Goal: Task Accomplishment & Management: Manage account settings

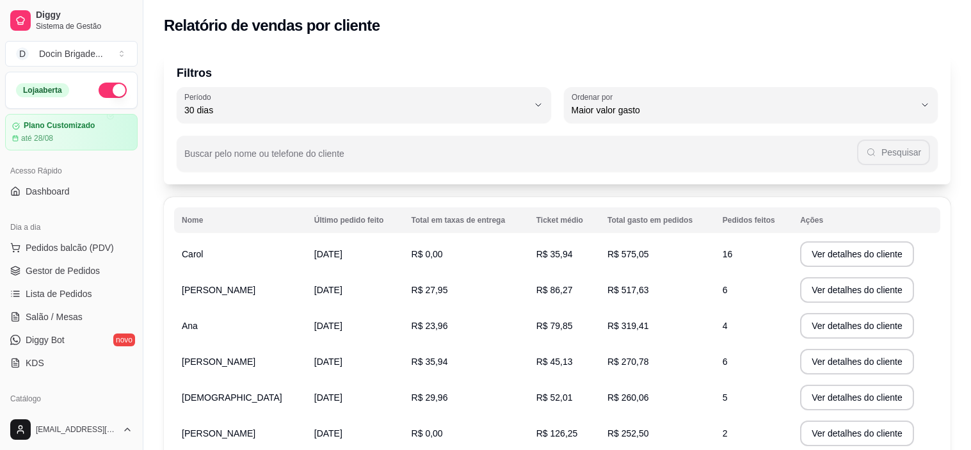
select select "30"
select select "HIGHEST_TOTAL_SPENT_WITH_ORDERS"
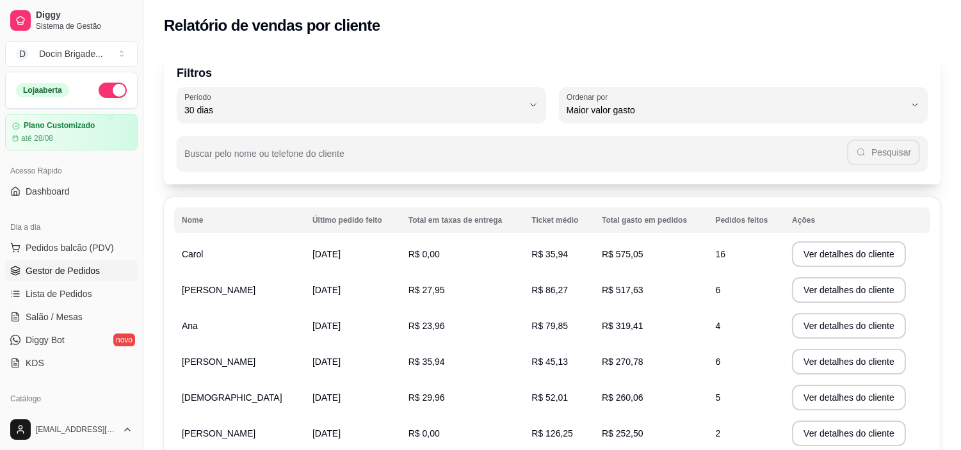
click at [55, 271] on span "Gestor de Pedidos" at bounding box center [63, 270] width 74 height 13
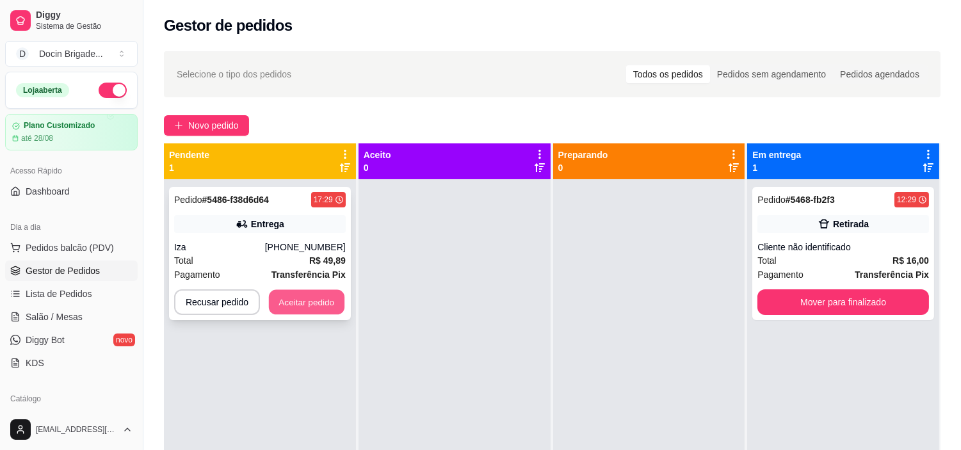
click at [314, 296] on button "Aceitar pedido" at bounding box center [307, 302] width 76 height 25
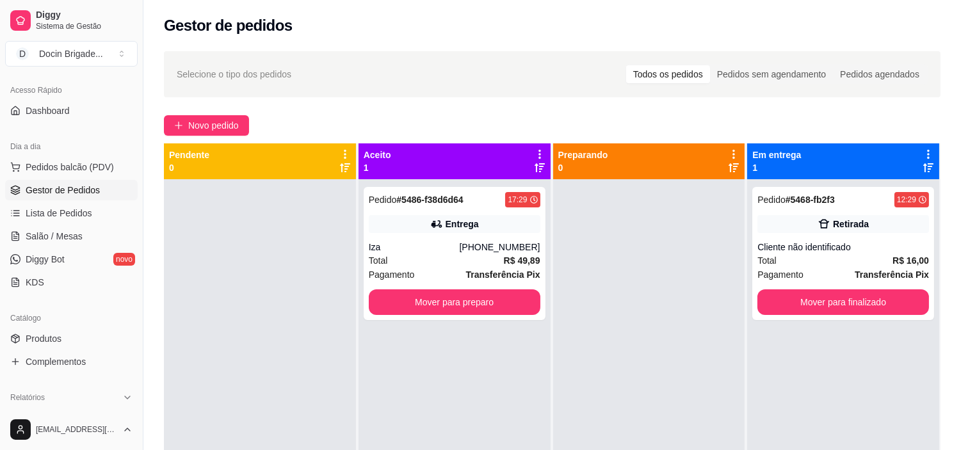
scroll to position [142, 0]
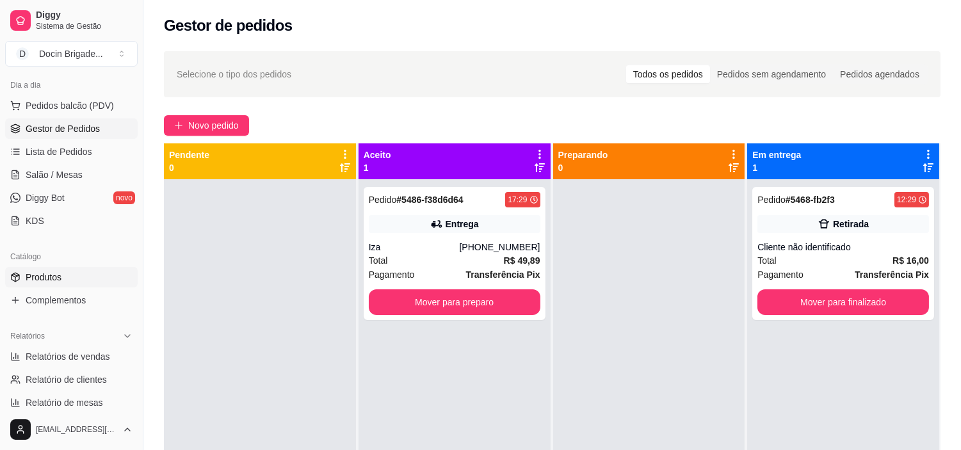
click at [44, 268] on link "Produtos" at bounding box center [71, 277] width 133 height 20
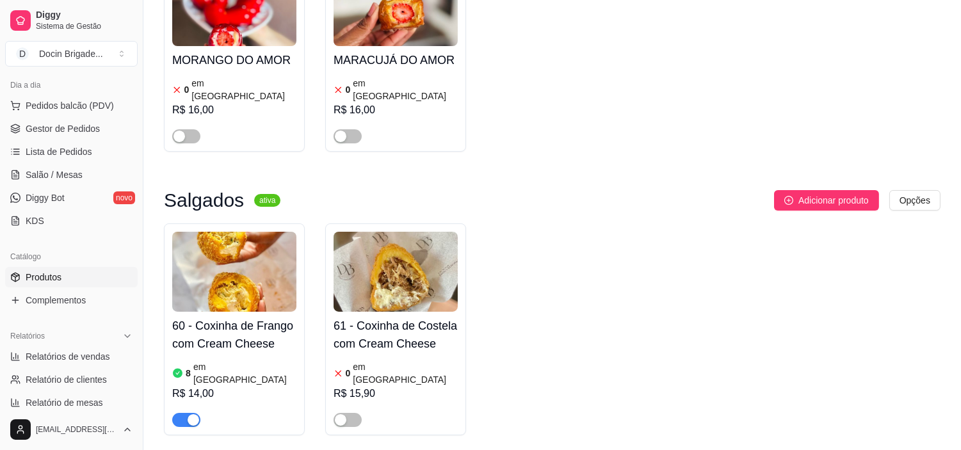
scroll to position [213, 0]
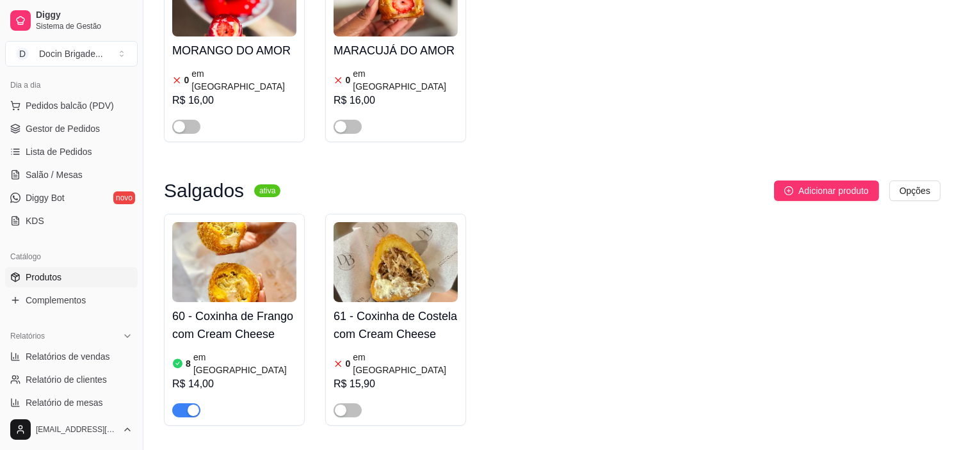
click at [254, 250] on img at bounding box center [234, 262] width 124 height 80
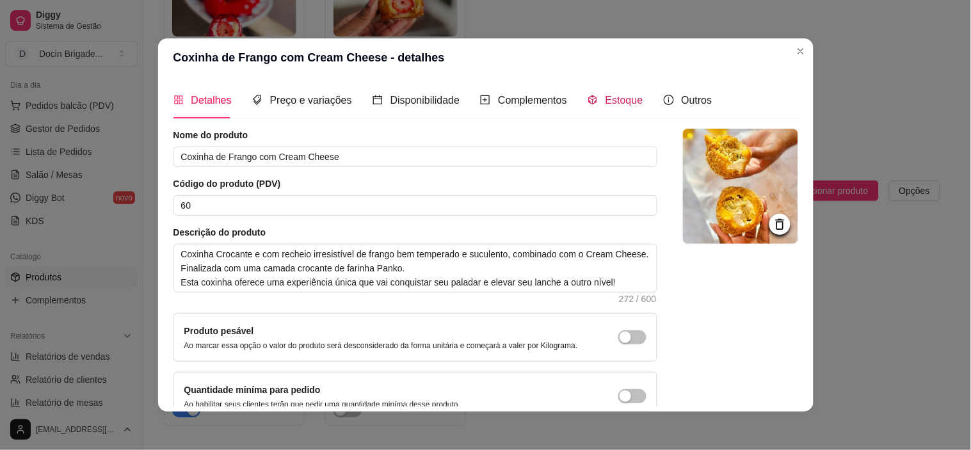
click at [621, 107] on div "Estoque" at bounding box center [616, 100] width 56 height 16
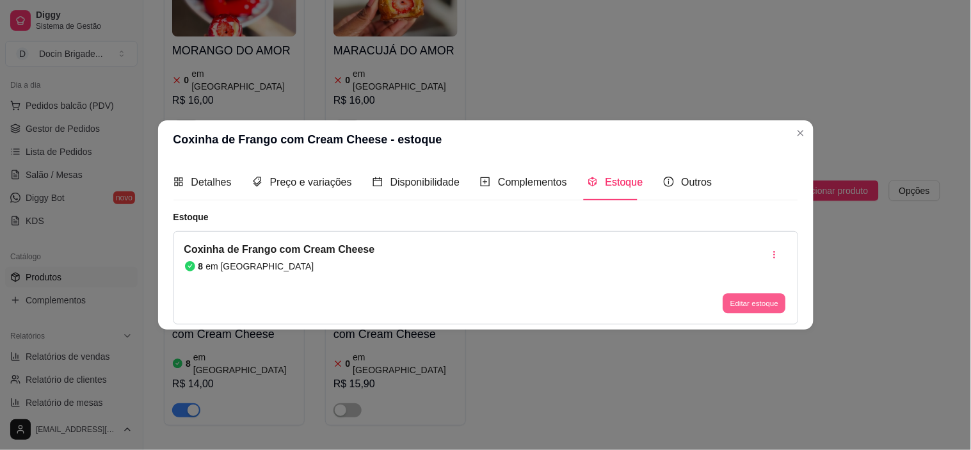
click at [727, 296] on button "Editar estoque" at bounding box center [754, 304] width 63 height 20
click at [319, 110] on input "8" at bounding box center [485, 109] width 399 height 20
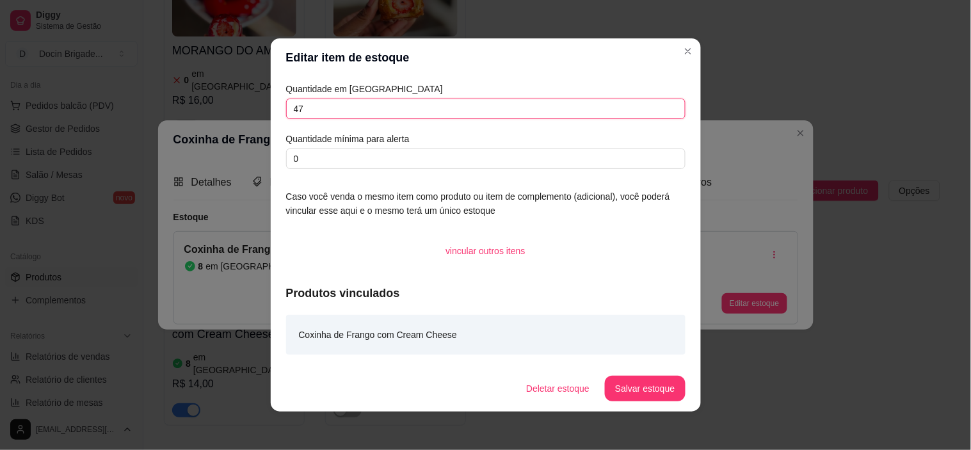
type input "4"
type input "7"
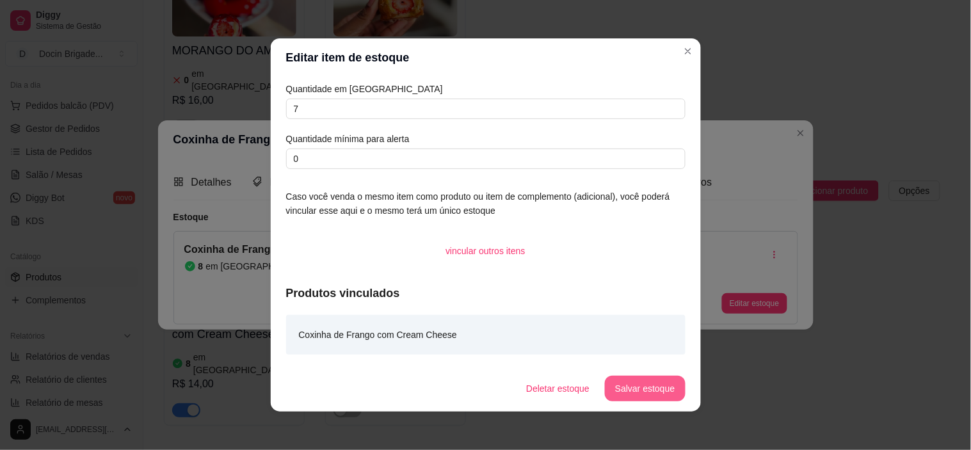
click at [656, 399] on button "Salvar estoque" at bounding box center [645, 389] width 80 height 26
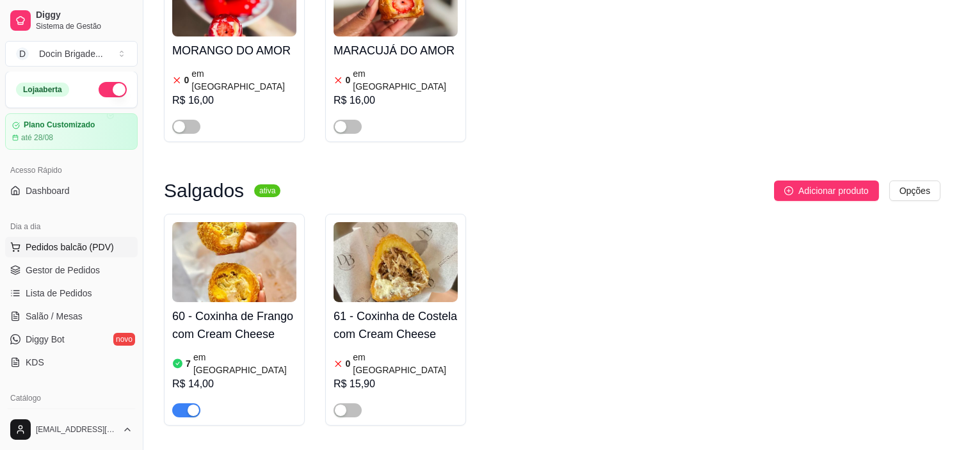
scroll to position [0, 0]
click at [61, 278] on link "Gestor de Pedidos" at bounding box center [71, 271] width 133 height 20
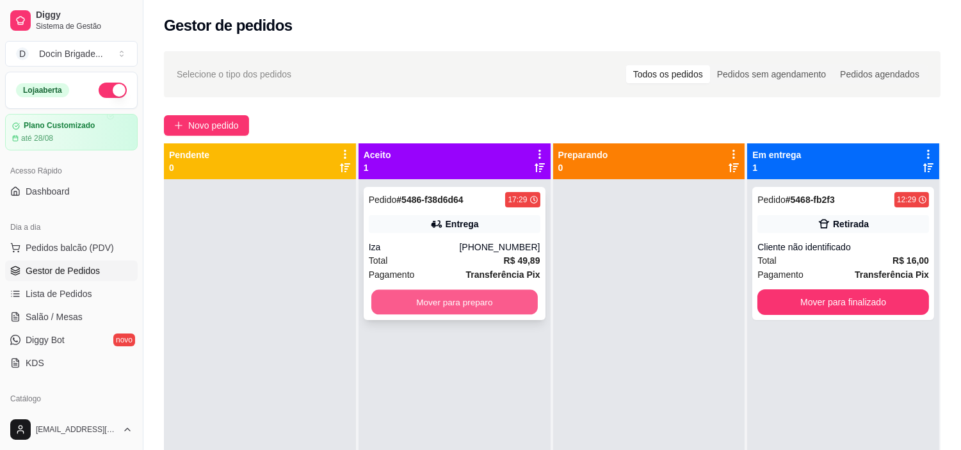
click at [446, 307] on button "Mover para preparo" at bounding box center [454, 302] width 166 height 25
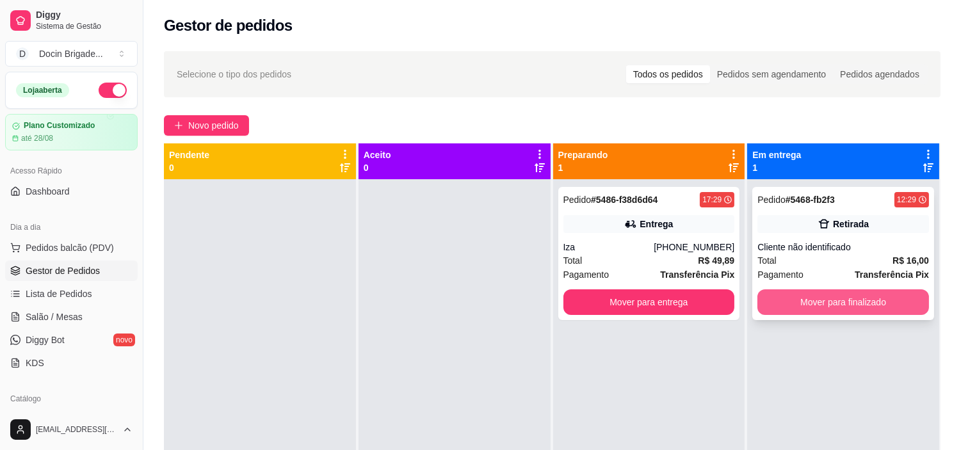
click at [866, 296] on button "Mover para finalizado" at bounding box center [843, 302] width 172 height 26
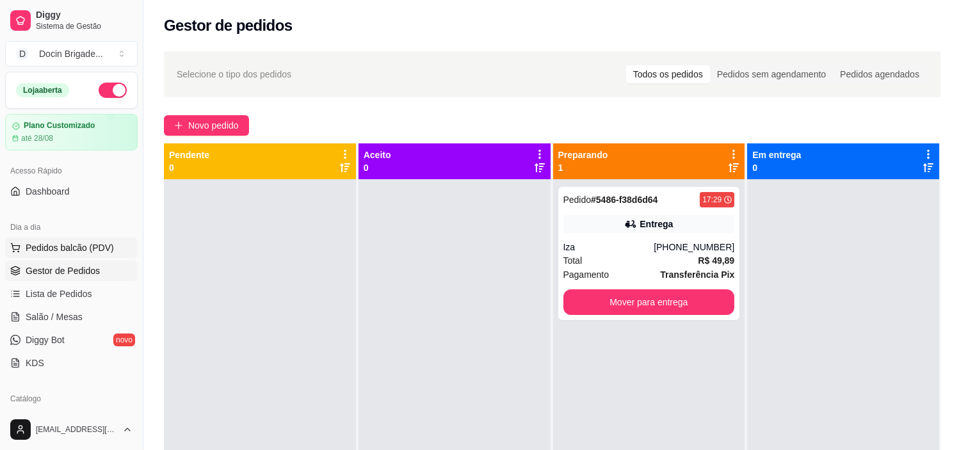
scroll to position [213, 0]
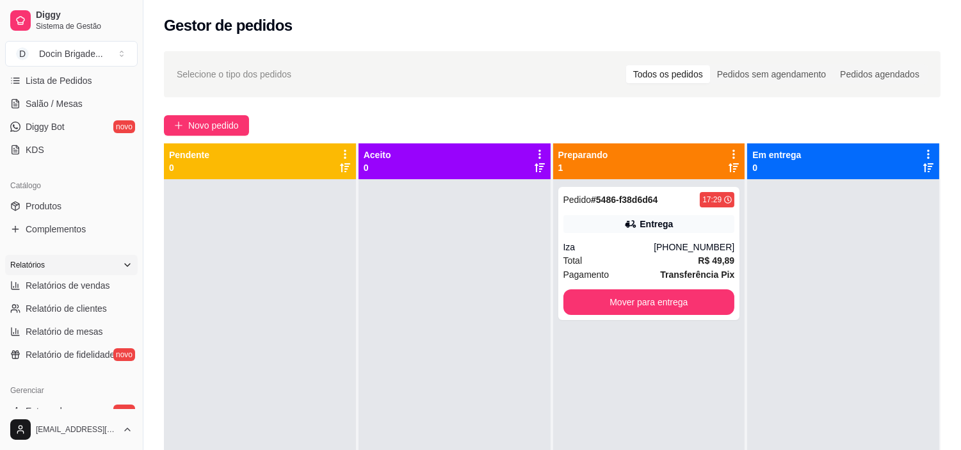
drag, startPoint x: 37, startPoint y: 280, endPoint x: 52, endPoint y: 266, distance: 20.8
click at [38, 280] on span "Relatórios de vendas" at bounding box center [68, 285] width 85 height 13
select select "ALL"
select select "0"
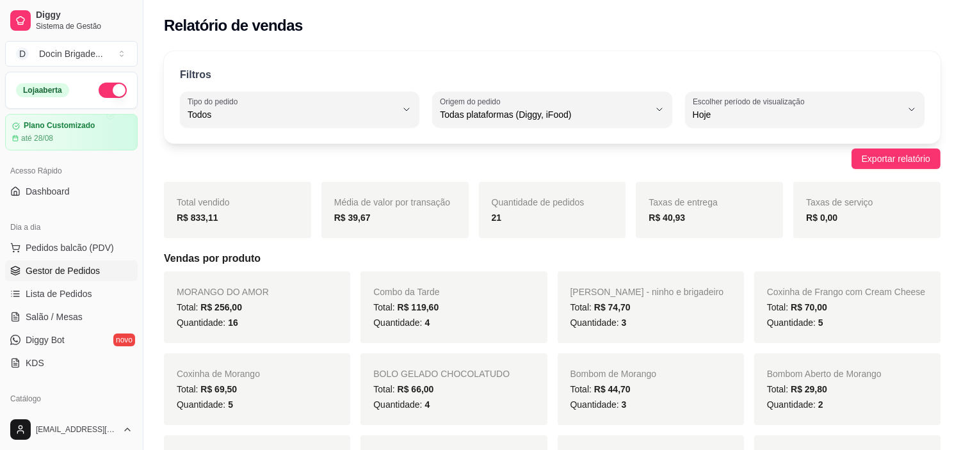
click at [54, 272] on span "Gestor de Pedidos" at bounding box center [63, 270] width 74 height 13
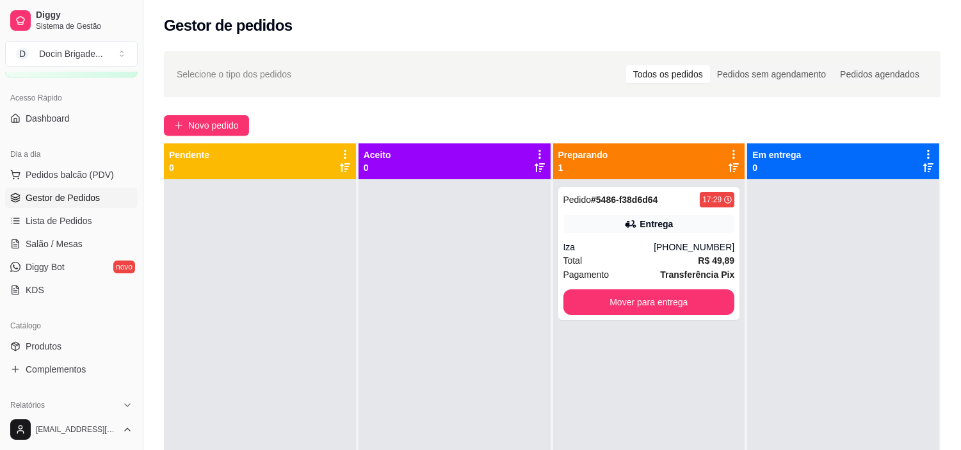
scroll to position [142, 0]
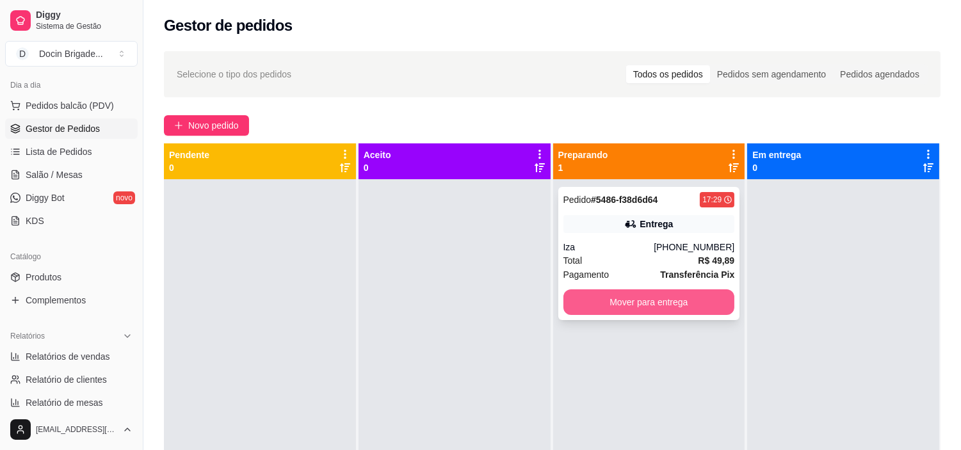
click at [598, 300] on button "Mover para entrega" at bounding box center [649, 302] width 172 height 26
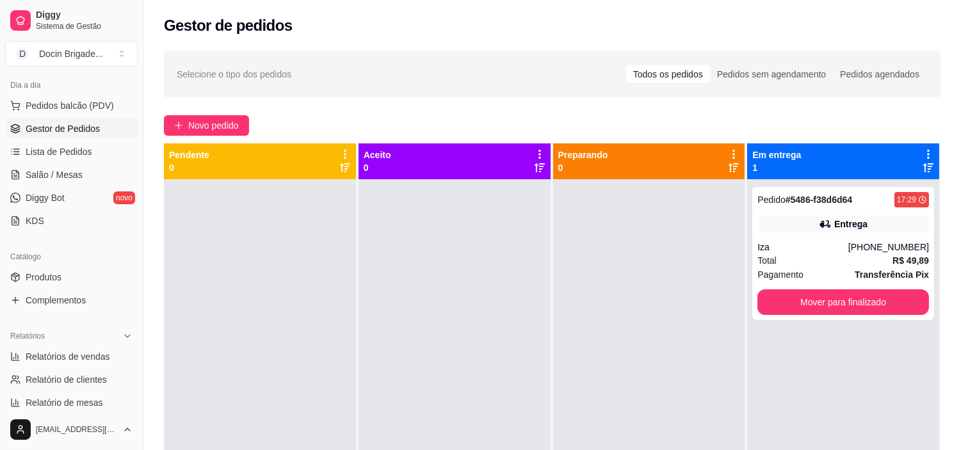
drag, startPoint x: 55, startPoint y: 361, endPoint x: 60, endPoint y: 320, distance: 41.2
click at [56, 361] on span "Relatórios de vendas" at bounding box center [68, 356] width 85 height 13
select select "ALL"
select select "0"
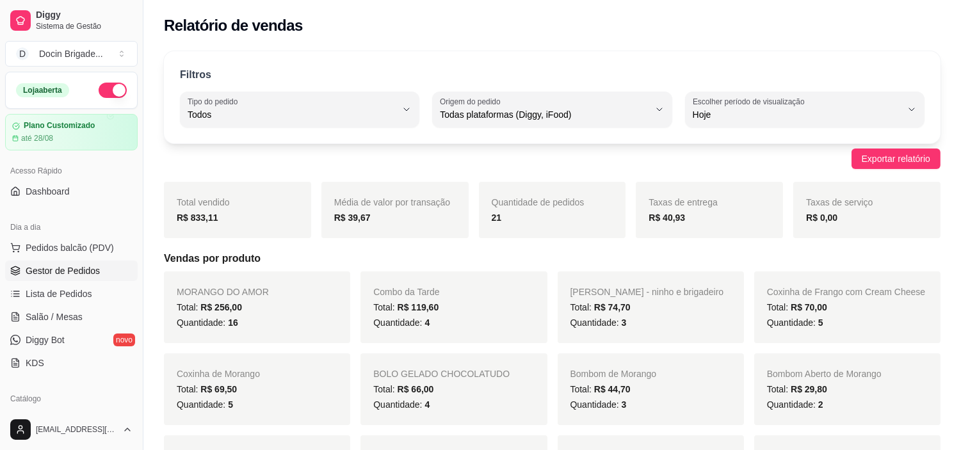
click at [74, 268] on span "Gestor de Pedidos" at bounding box center [63, 270] width 74 height 13
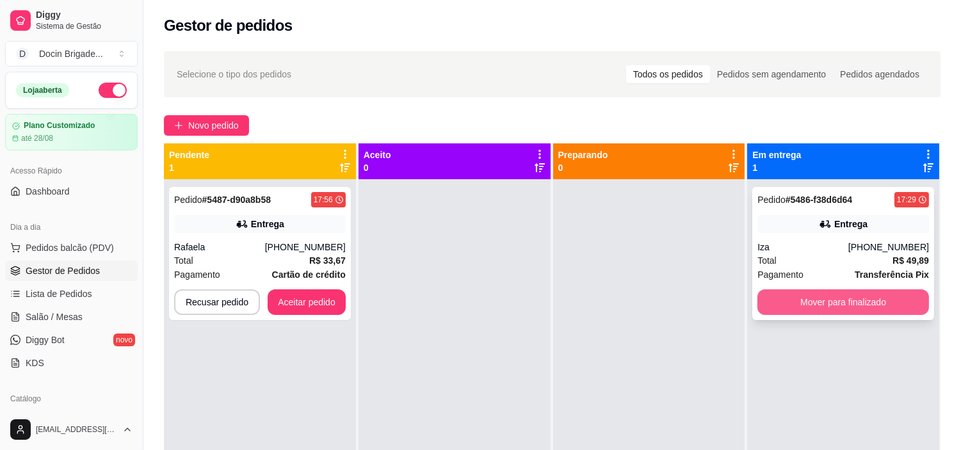
click at [866, 302] on button "Mover para finalizado" at bounding box center [843, 302] width 172 height 26
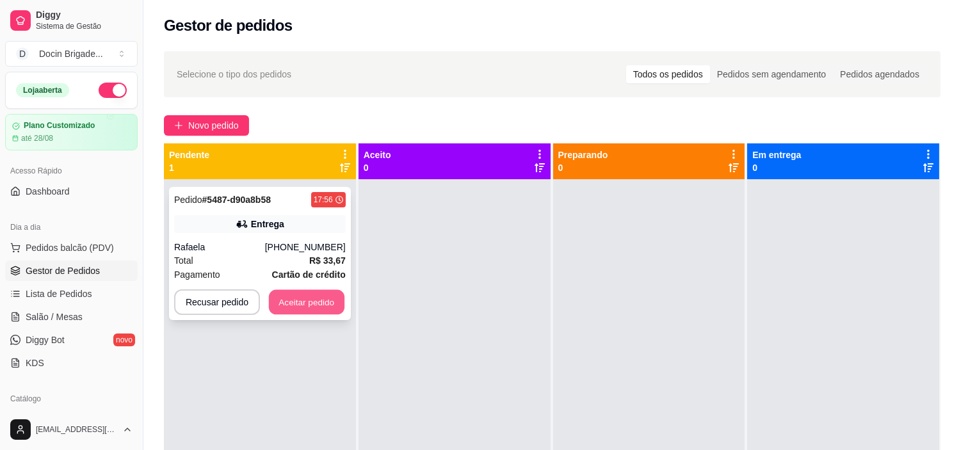
click at [308, 301] on button "Aceitar pedido" at bounding box center [307, 302] width 76 height 25
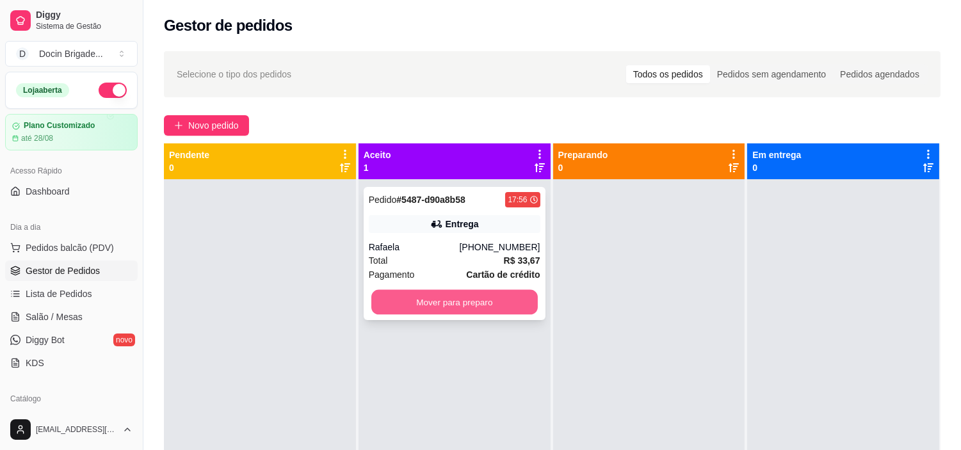
click at [437, 303] on button "Mover para preparo" at bounding box center [454, 302] width 166 height 25
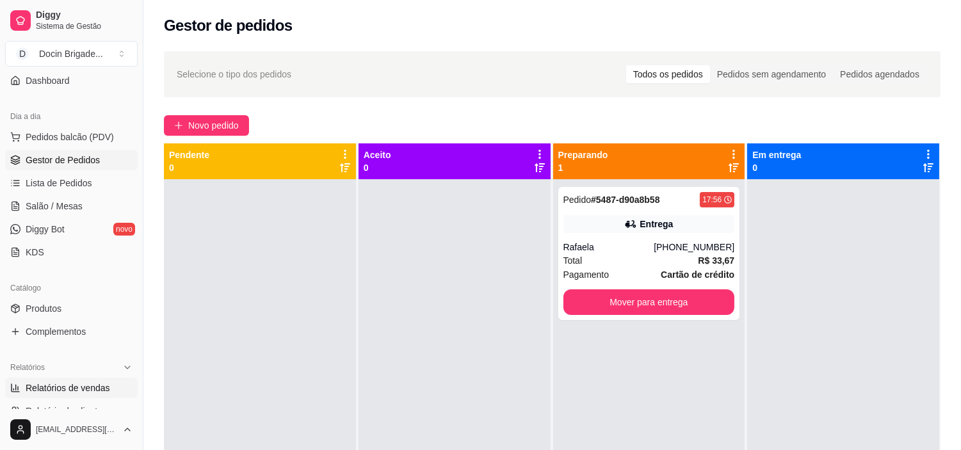
scroll to position [213, 0]
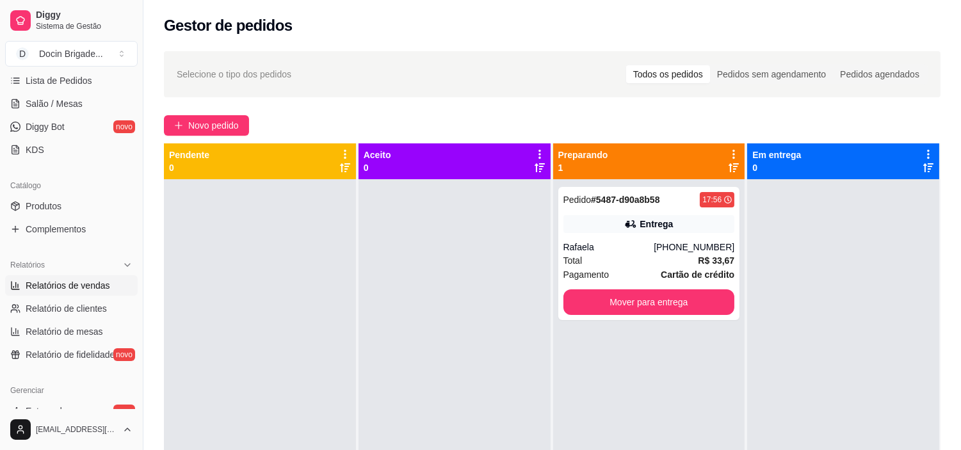
click at [66, 275] on link "Relatórios de vendas" at bounding box center [71, 285] width 133 height 20
select select "ALL"
select select "0"
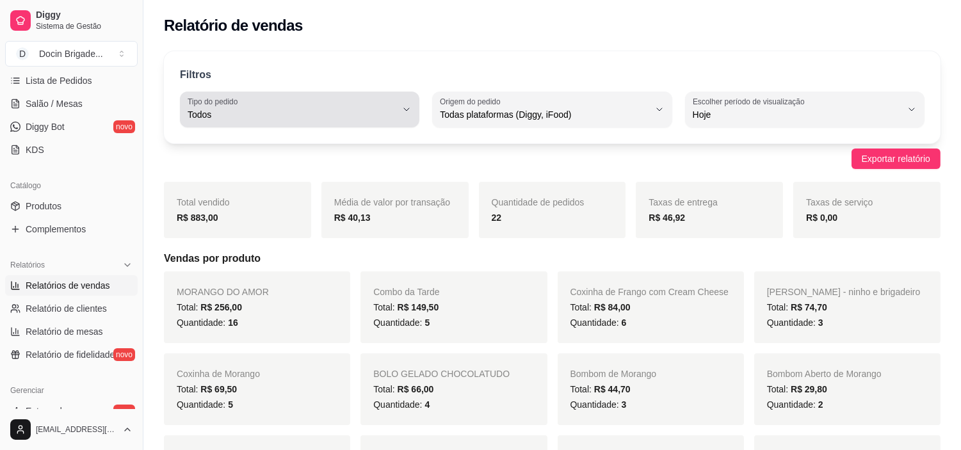
click at [312, 117] on span "Todos" at bounding box center [292, 114] width 209 height 13
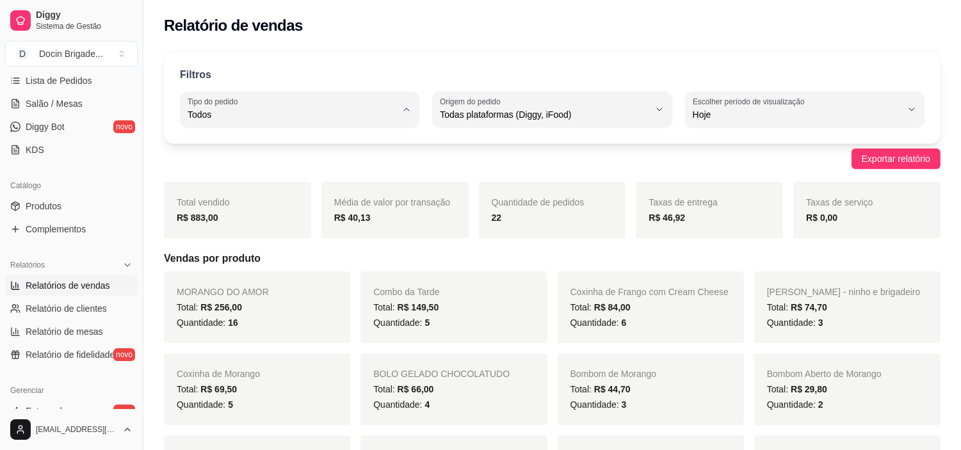
click at [213, 172] on span "Entrega" at bounding box center [294, 166] width 198 height 12
type input "DELIVERY"
select select "DELIVERY"
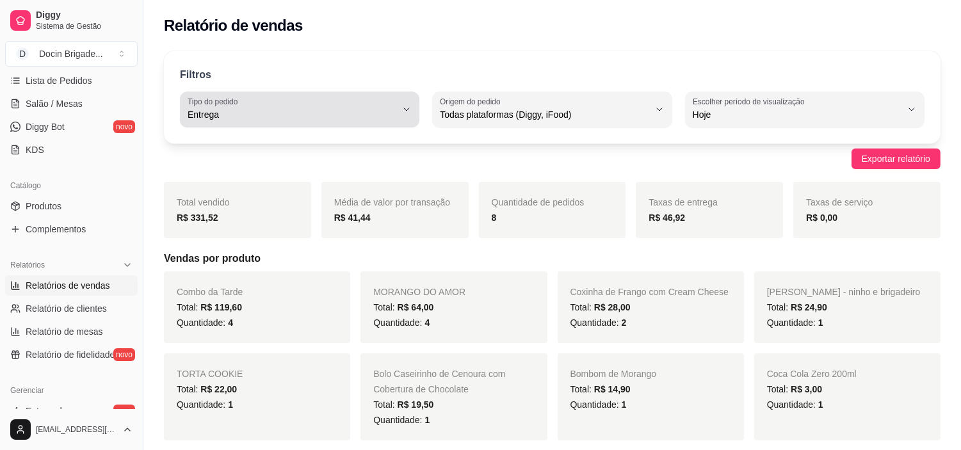
click at [253, 109] on span "Entrega" at bounding box center [292, 114] width 209 height 13
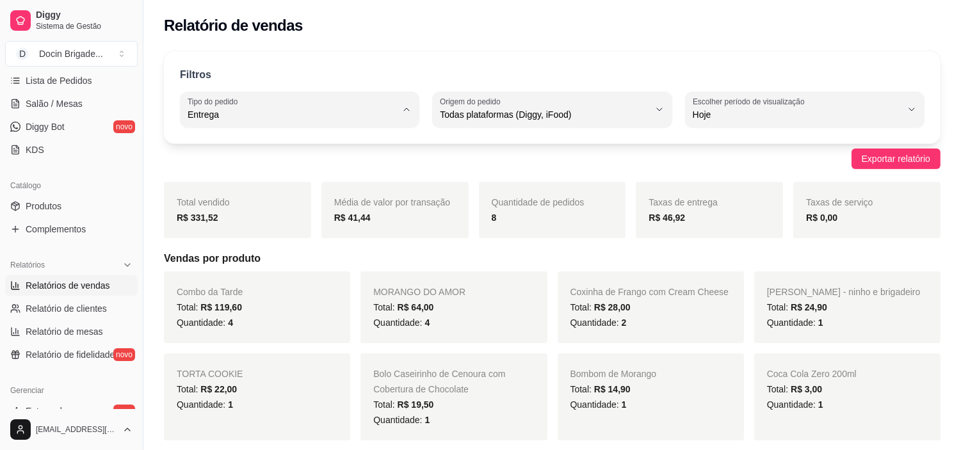
click at [226, 149] on span "Todos" at bounding box center [294, 145] width 198 height 12
type input "ALL"
select select "ALL"
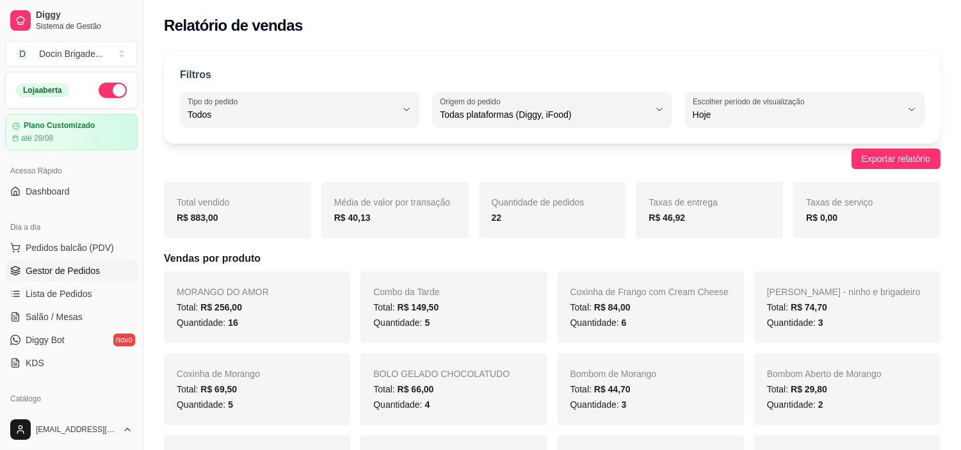
click at [48, 266] on span "Gestor de Pedidos" at bounding box center [63, 270] width 74 height 13
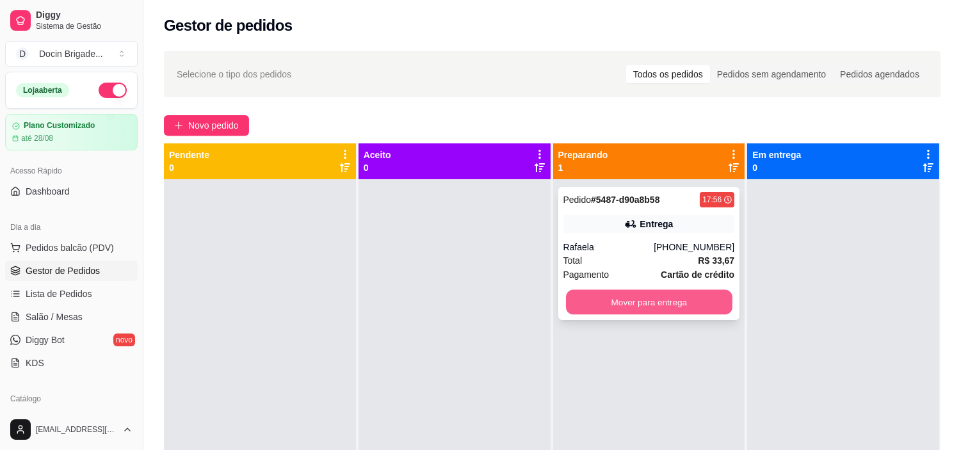
click at [615, 302] on button "Mover para entrega" at bounding box center [649, 302] width 166 height 25
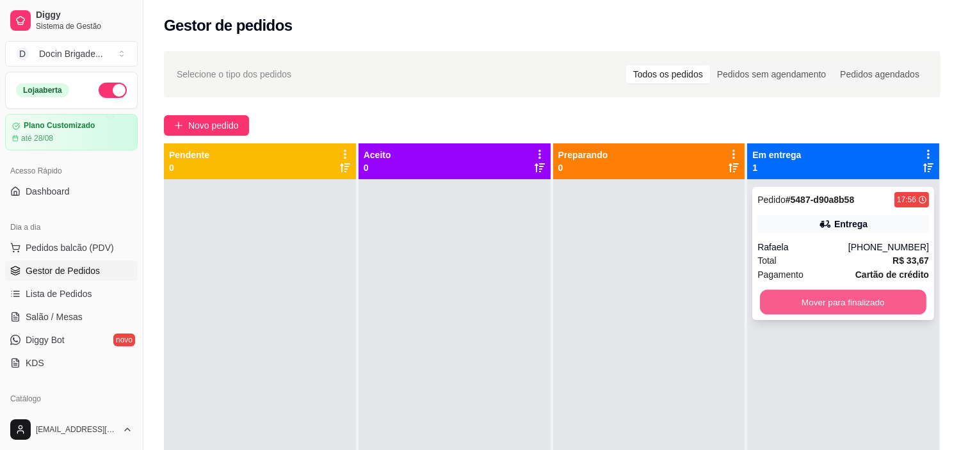
click at [822, 298] on button "Mover para finalizado" at bounding box center [843, 302] width 166 height 25
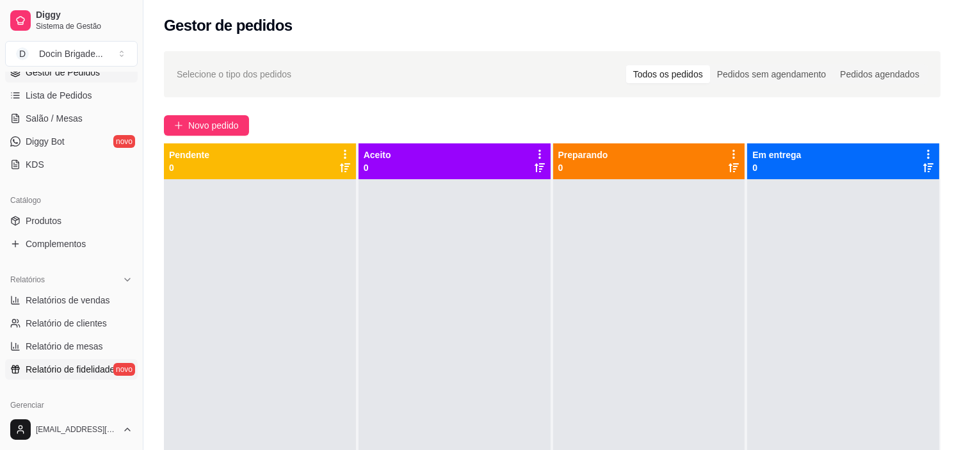
scroll to position [213, 0]
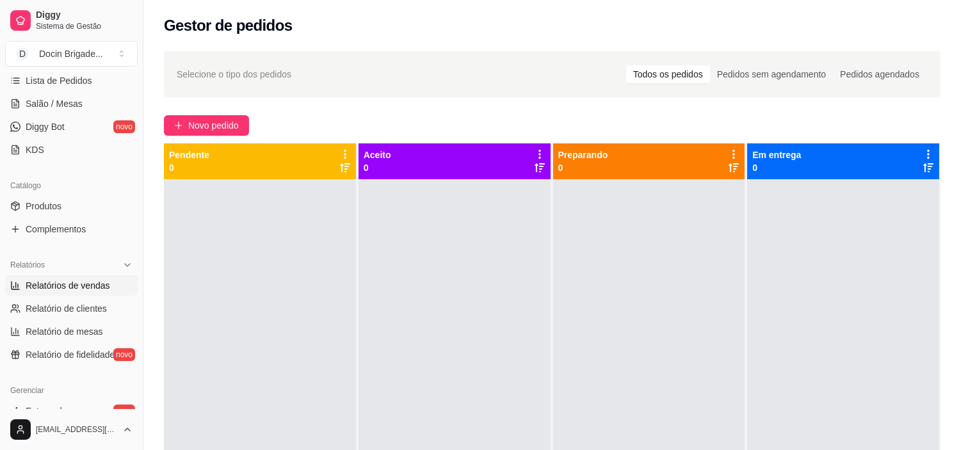
click at [45, 286] on span "Relatórios de vendas" at bounding box center [68, 285] width 85 height 13
click at [93, 279] on span "Relatórios de vendas" at bounding box center [68, 285] width 85 height 13
select select "ALL"
select select "0"
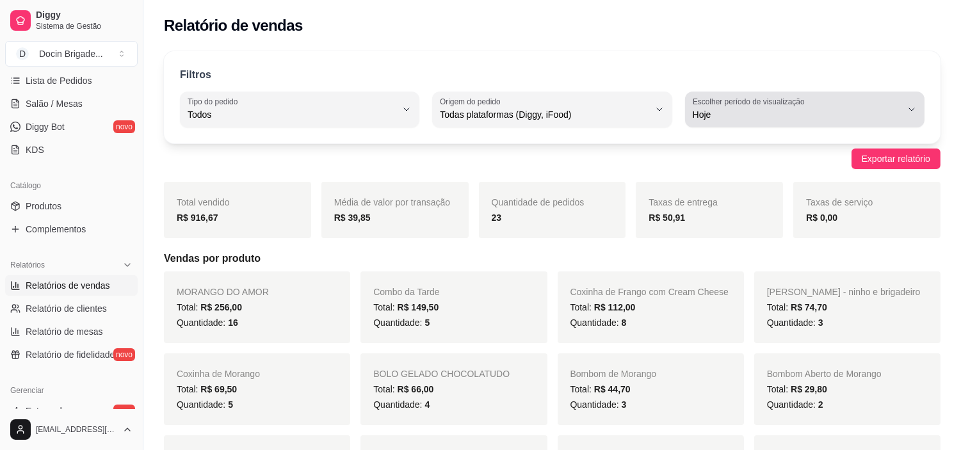
click at [707, 119] on span "Hoje" at bounding box center [797, 114] width 209 height 13
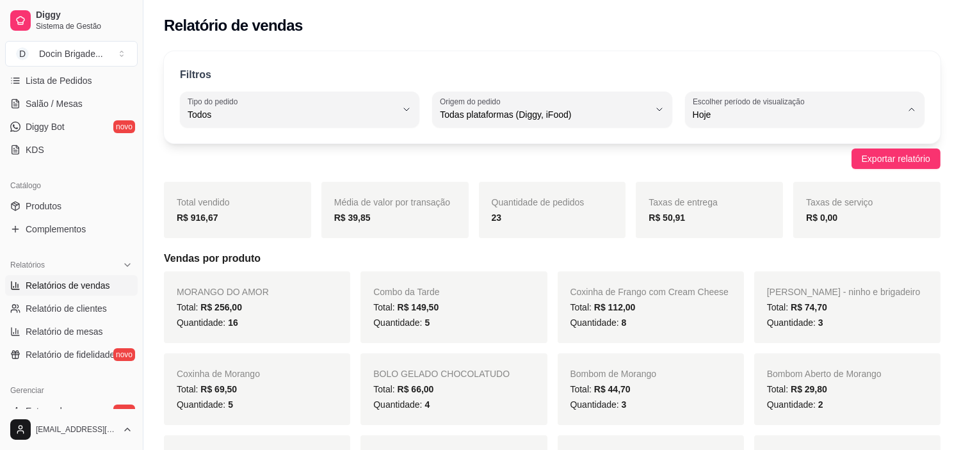
click at [745, 276] on span "Customizado" at bounding box center [799, 270] width 198 height 12
type input "-1"
select select "-1"
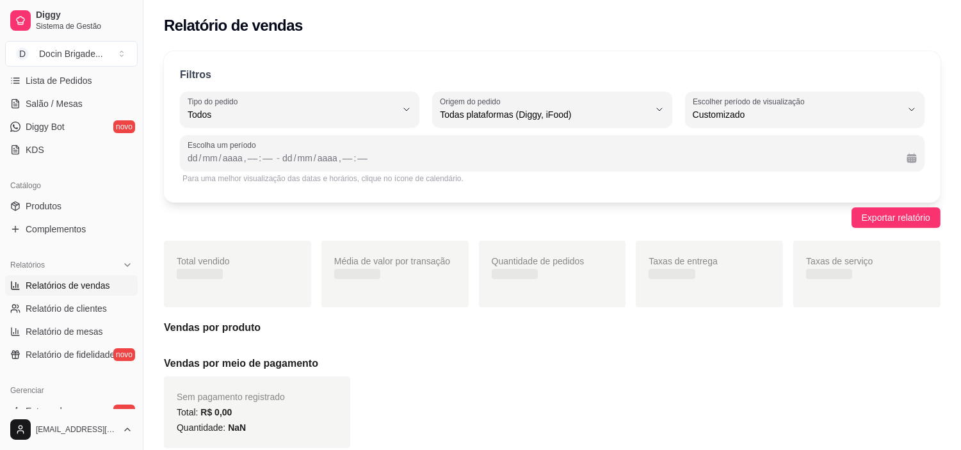
scroll to position [12, 0]
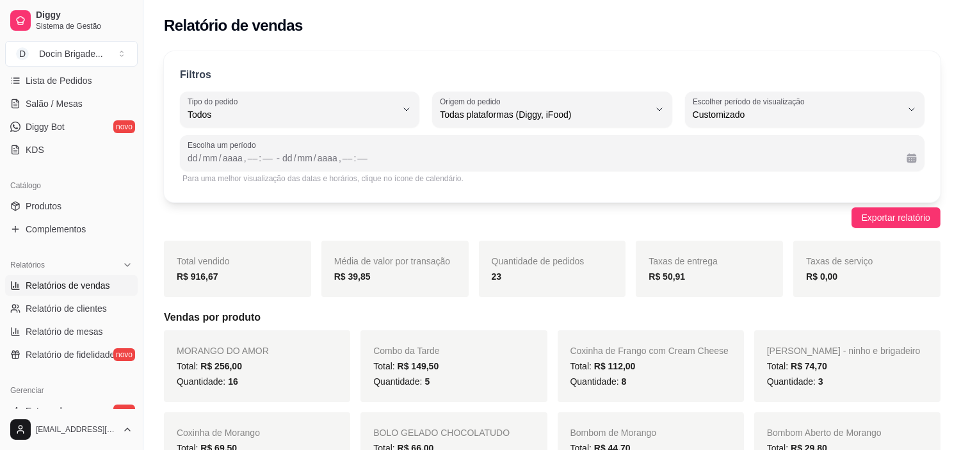
click at [186, 163] on div "Escolha um período dd / mm / aaaa , –– : –– - dd / mm / aaaa , –– : ––" at bounding box center [552, 153] width 745 height 36
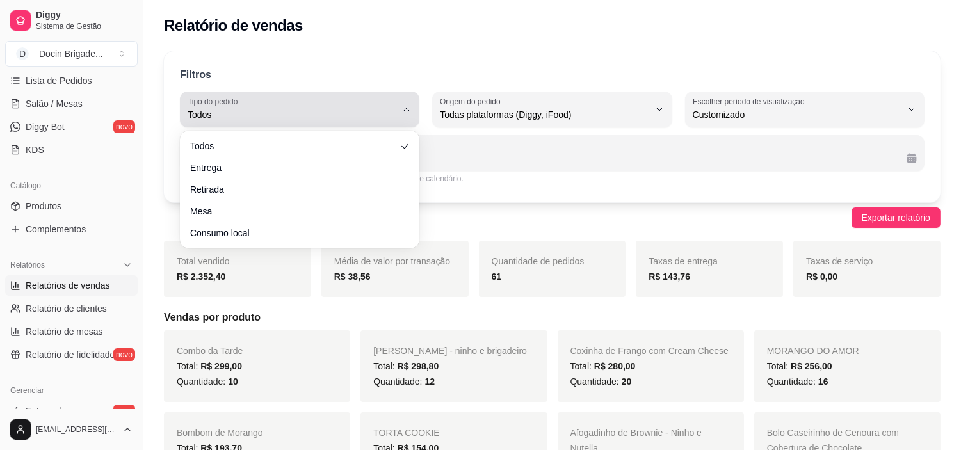
click at [346, 123] on button "Tipo do pedido Todos" at bounding box center [299, 110] width 239 height 36
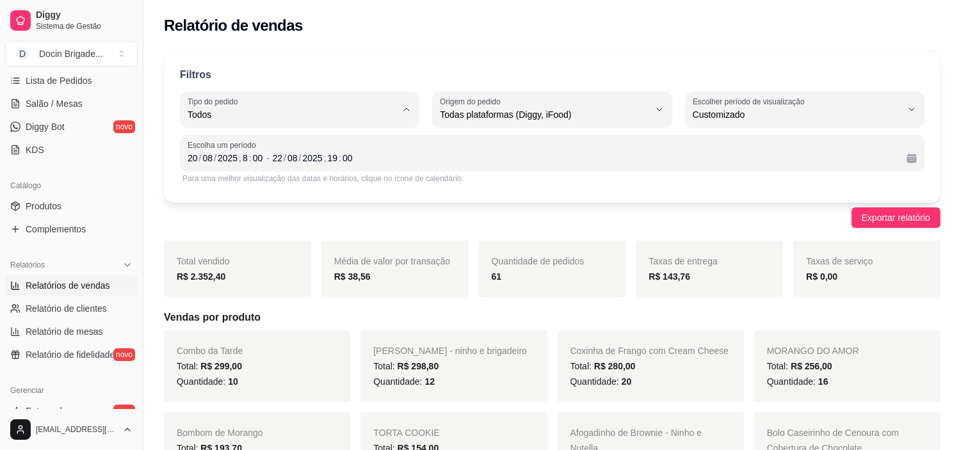
click at [213, 168] on ul "Todos Entrega Retirada Mesa Consumo local" at bounding box center [299, 187] width 220 height 103
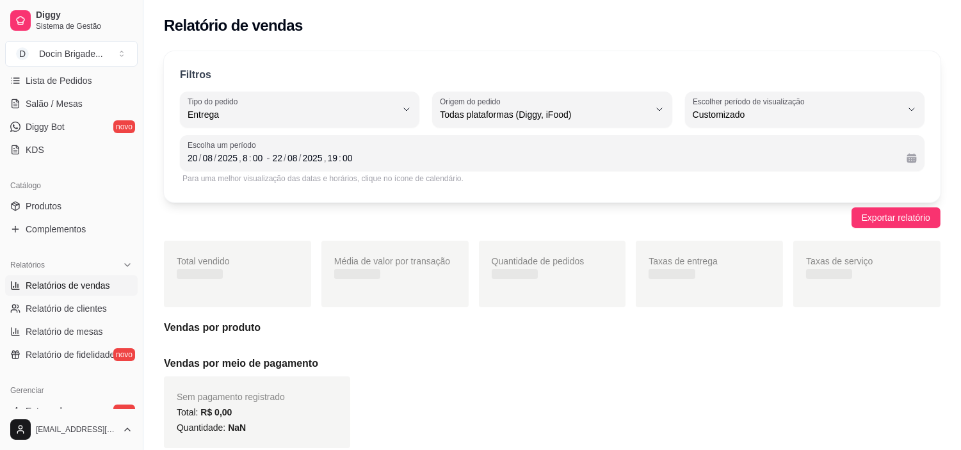
type input "DELIVERY"
select select "DELIVERY"
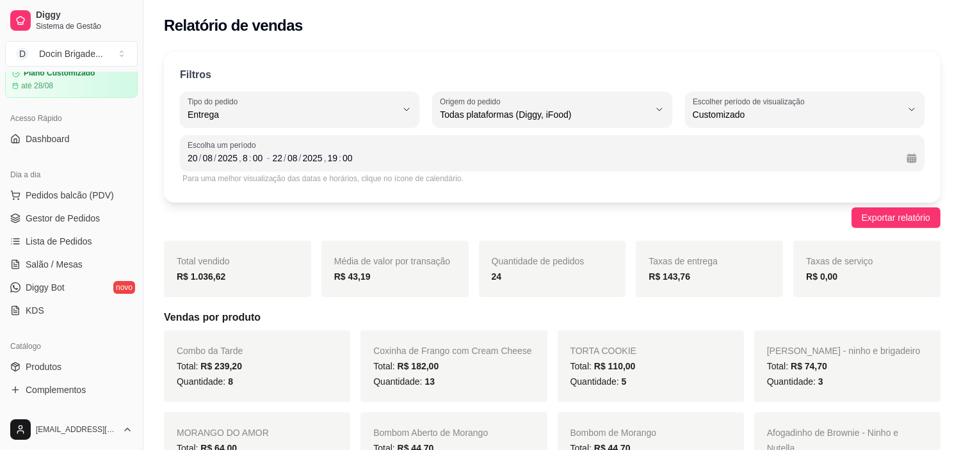
scroll to position [0, 0]
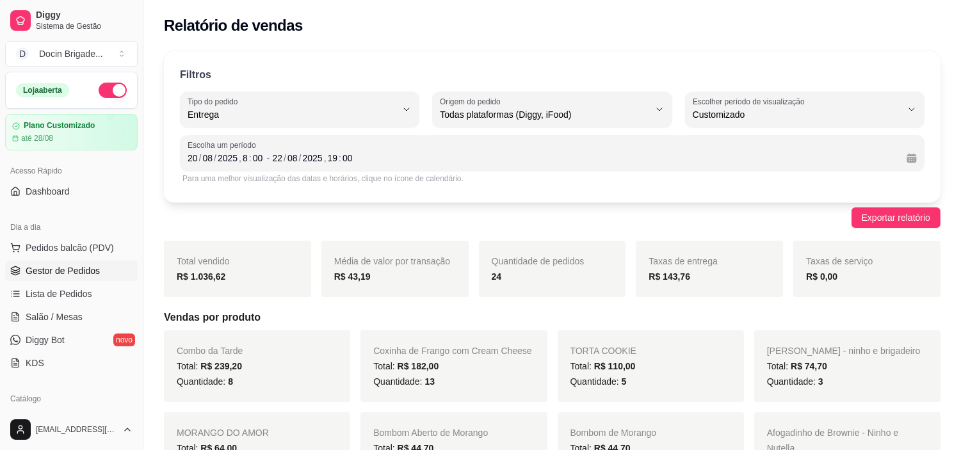
drag, startPoint x: 91, startPoint y: 268, endPoint x: 91, endPoint y: 275, distance: 7.7
click at [91, 268] on span "Gestor de Pedidos" at bounding box center [63, 270] width 74 height 13
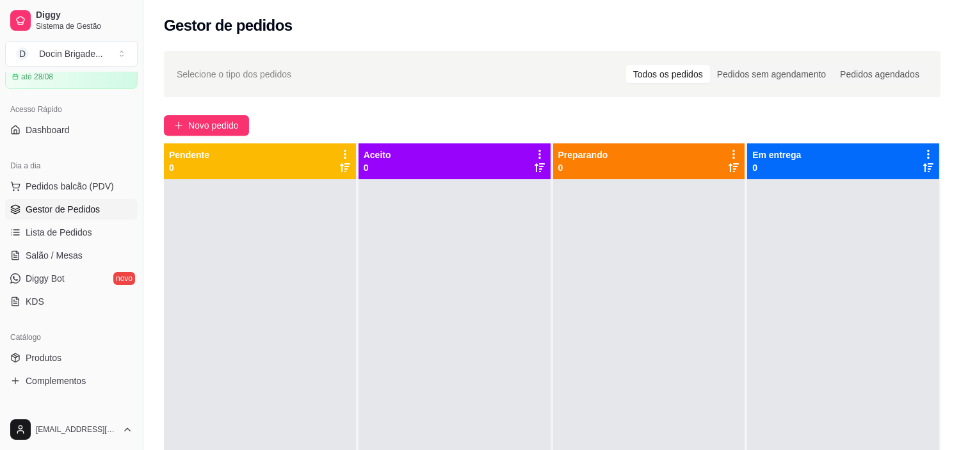
scroll to position [142, 0]
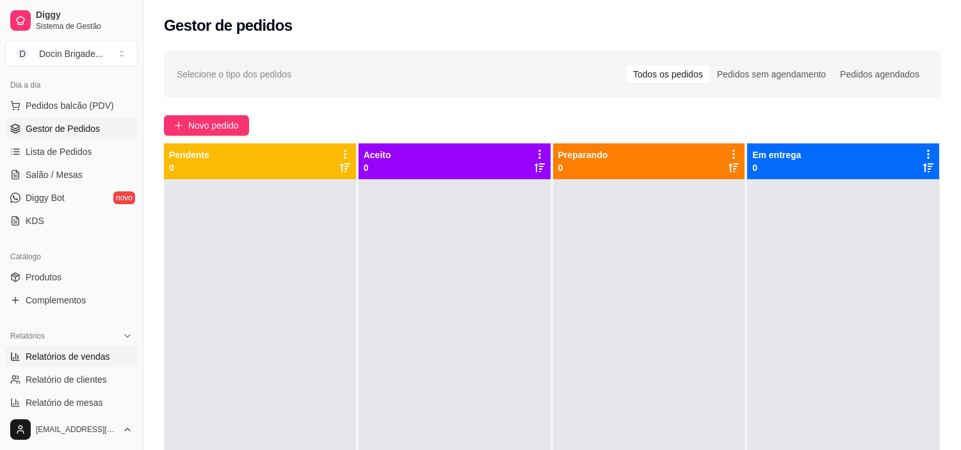
click at [70, 353] on span "Relatórios de vendas" at bounding box center [68, 356] width 85 height 13
select select "ALL"
select select "0"
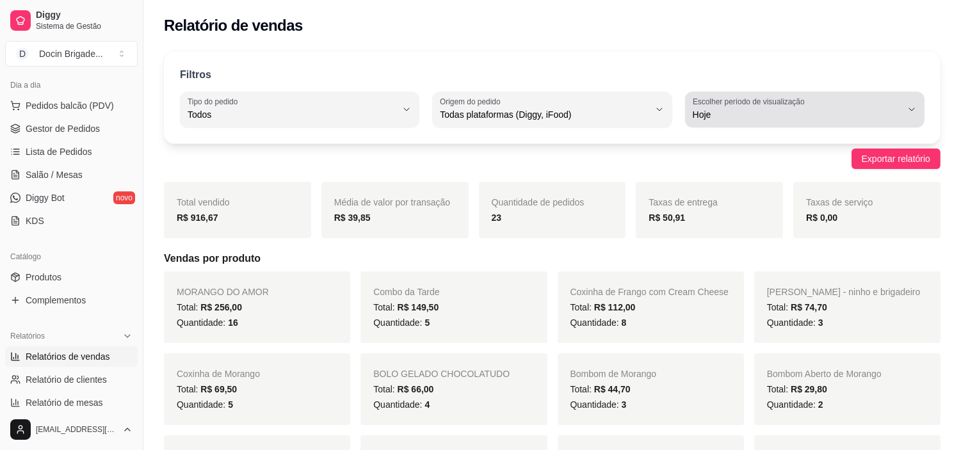
click at [720, 113] on span "Hoje" at bounding box center [797, 114] width 209 height 13
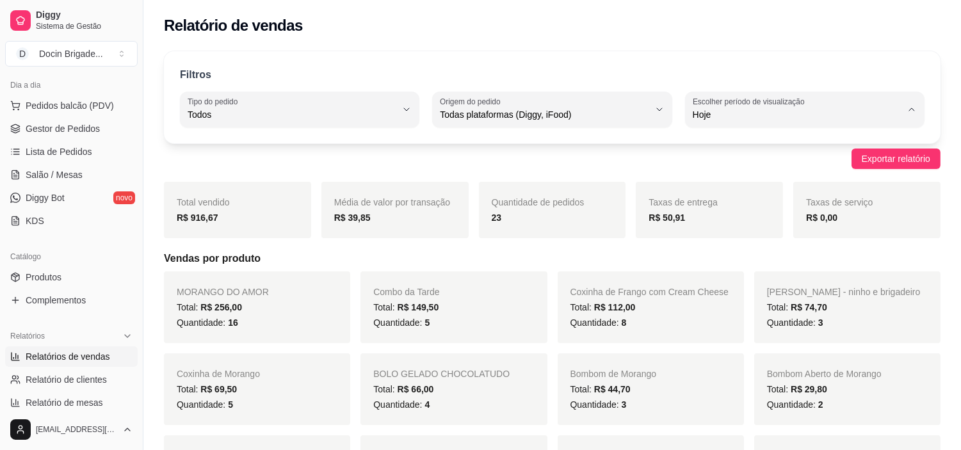
click at [734, 276] on span "Customizado" at bounding box center [799, 270] width 198 height 12
type input "-1"
select select "-1"
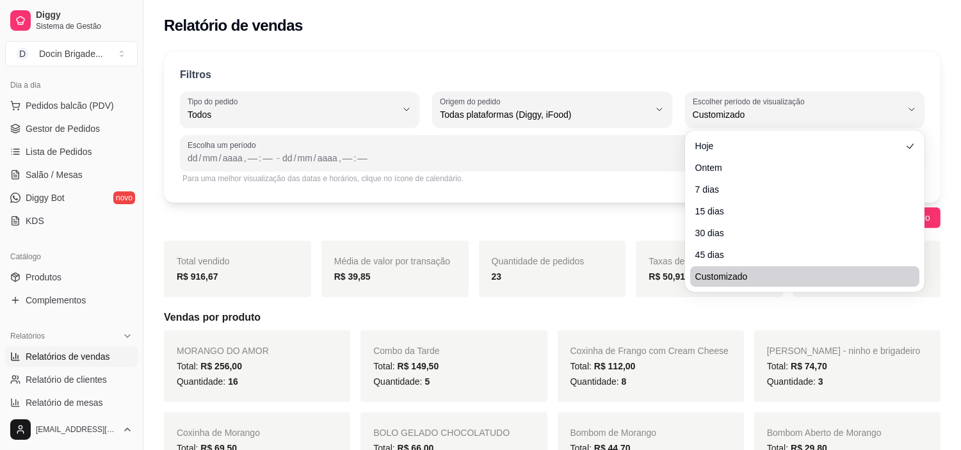
scroll to position [12, 0]
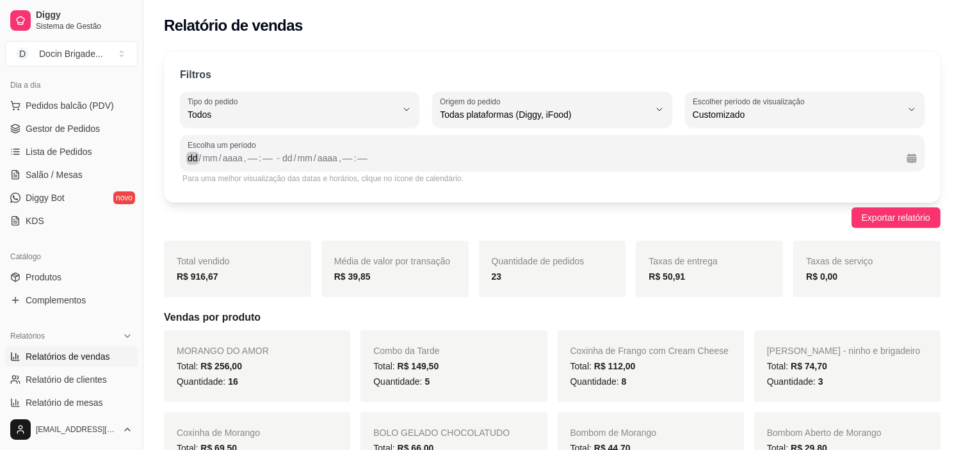
click at [198, 156] on div "/" at bounding box center [200, 158] width 5 height 13
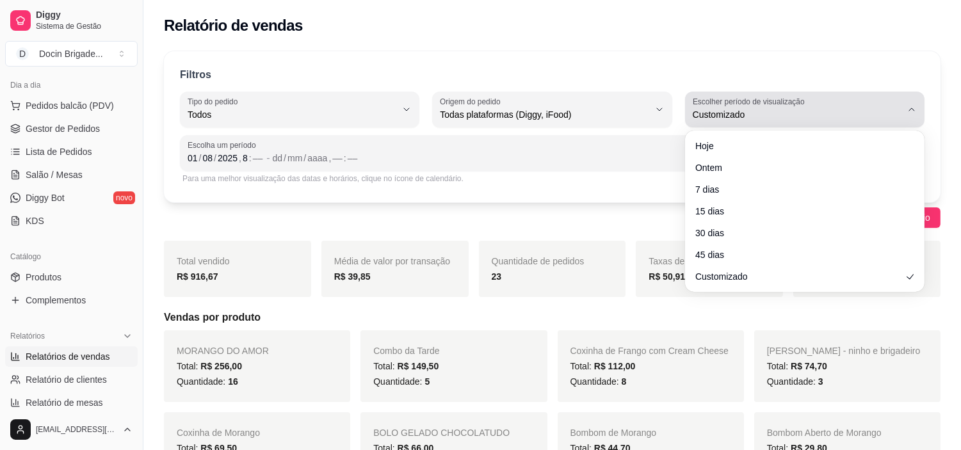
click at [739, 113] on span "Customizado" at bounding box center [797, 114] width 209 height 13
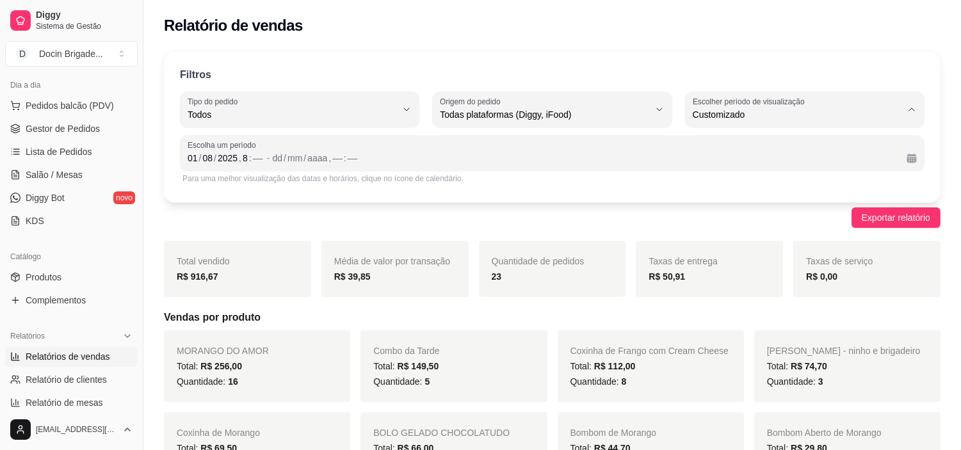
click at [700, 143] on span "Hoje" at bounding box center [799, 145] width 198 height 12
type input "0"
select select "0"
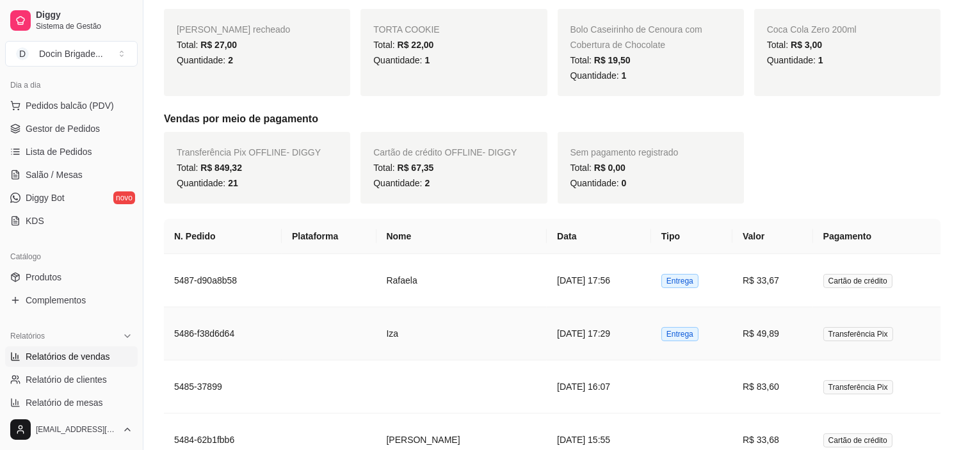
scroll to position [0, 0]
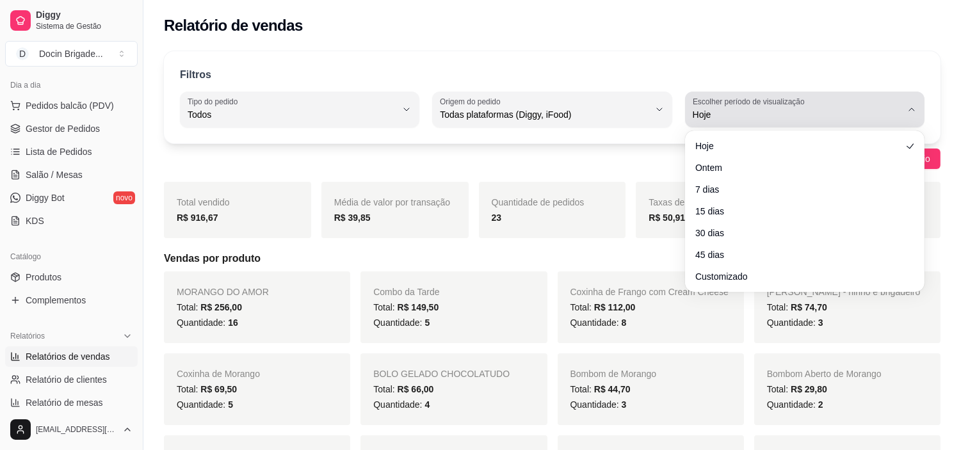
click at [705, 119] on span "Hoje" at bounding box center [797, 114] width 209 height 13
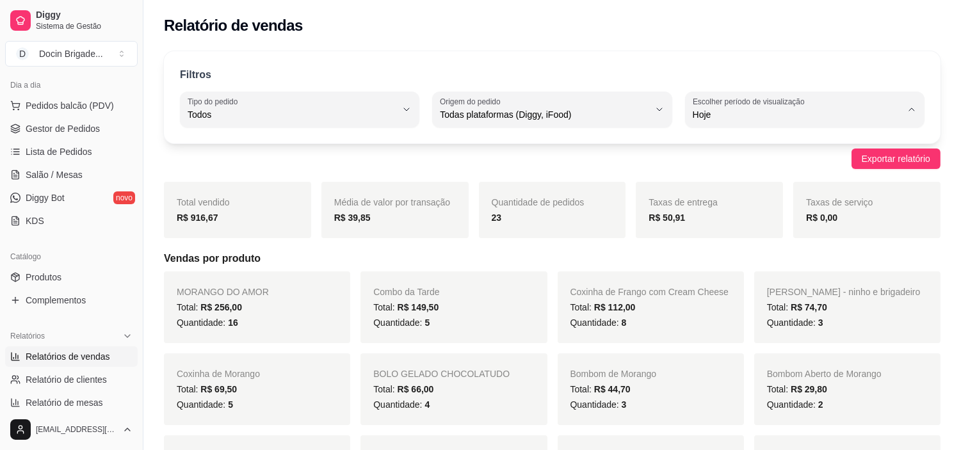
click at [748, 277] on span "Customizado" at bounding box center [799, 270] width 198 height 12
type input "-1"
select select "-1"
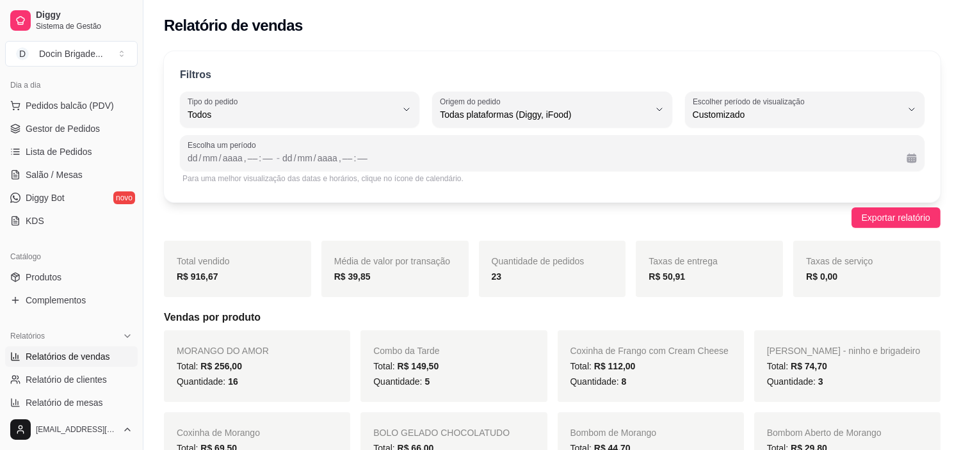
click at [183, 159] on div "Escolha um período dd / mm / aaaa , –– : –– - dd / mm / aaaa , –– : ––" at bounding box center [552, 153] width 745 height 36
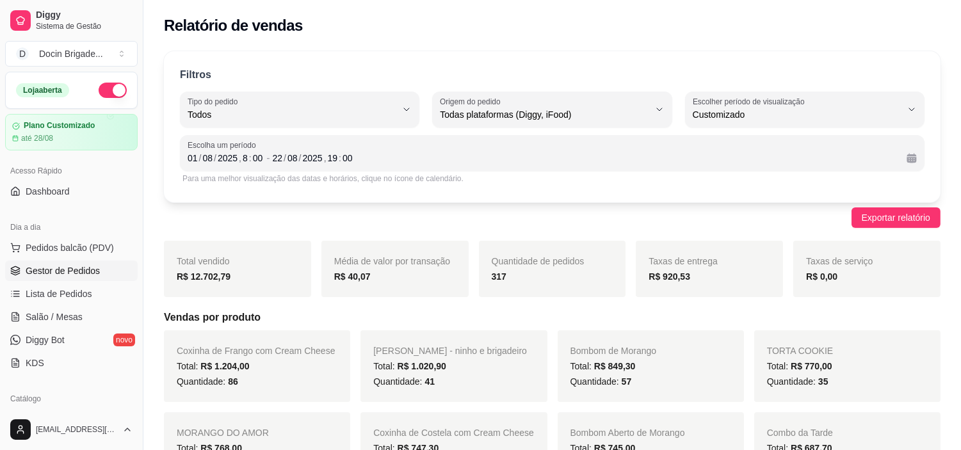
click at [49, 271] on span "Gestor de Pedidos" at bounding box center [63, 270] width 74 height 13
